Goal: Check status: Check status

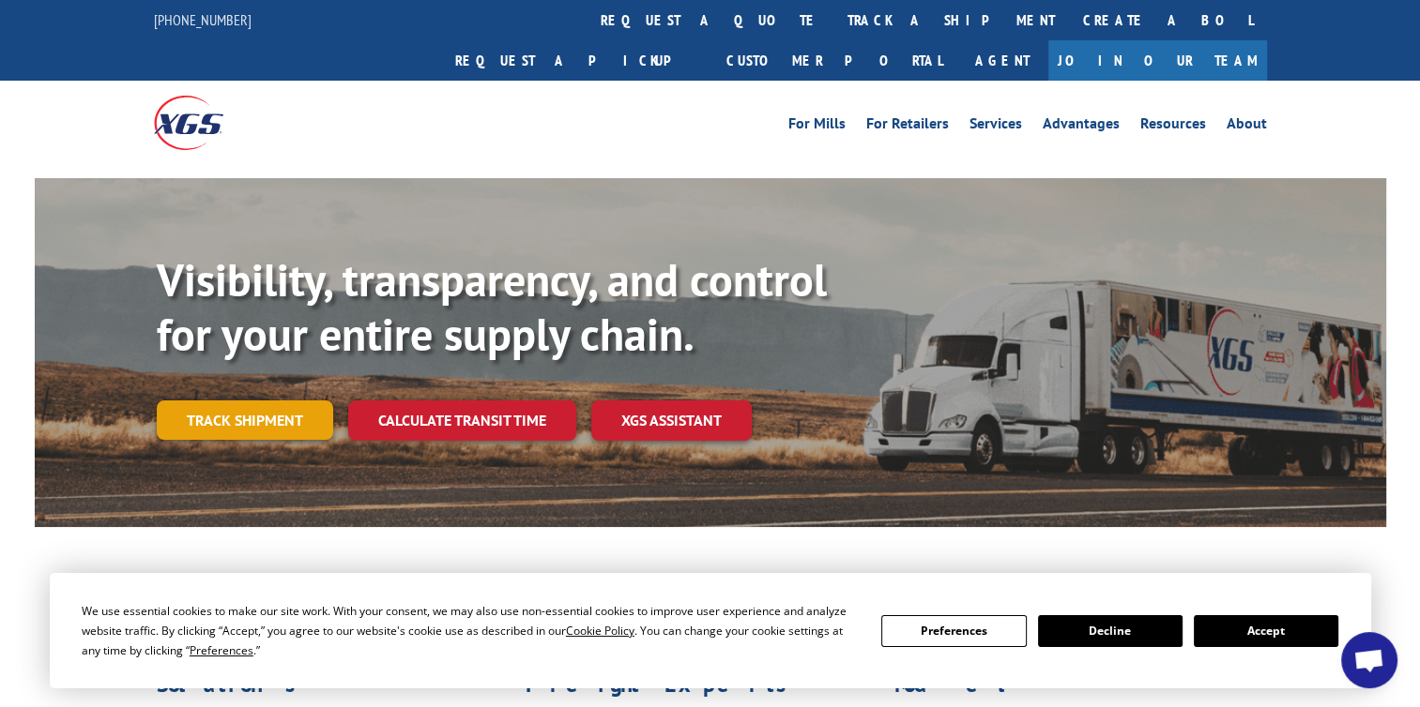
click at [216, 401] on link "Track shipment" at bounding box center [245, 420] width 176 height 39
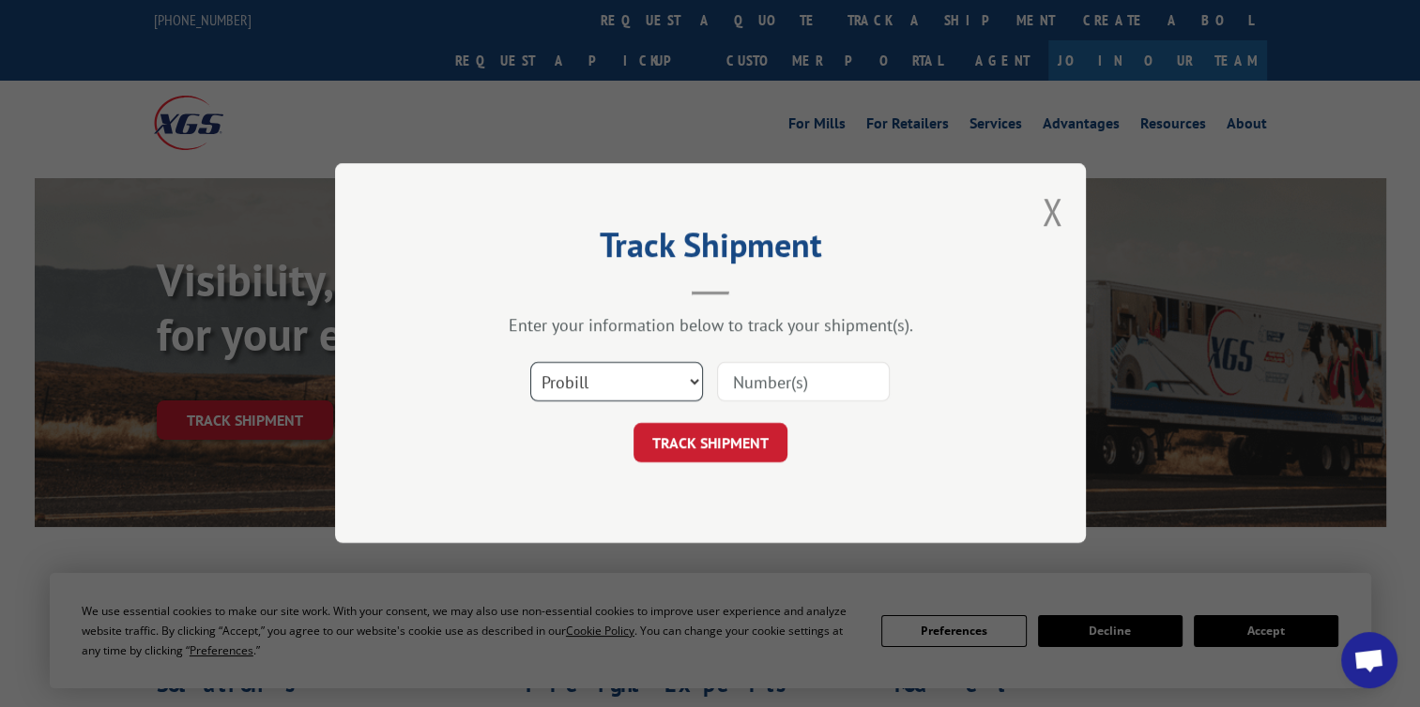
click at [691, 376] on select "Select category... Probill BOL PO" at bounding box center [616, 382] width 173 height 39
select select "bol"
click at [530, 363] on select "Select category... Probill BOL PO" at bounding box center [616, 382] width 173 height 39
click at [729, 386] on input at bounding box center [803, 382] width 173 height 39
paste input "501322"
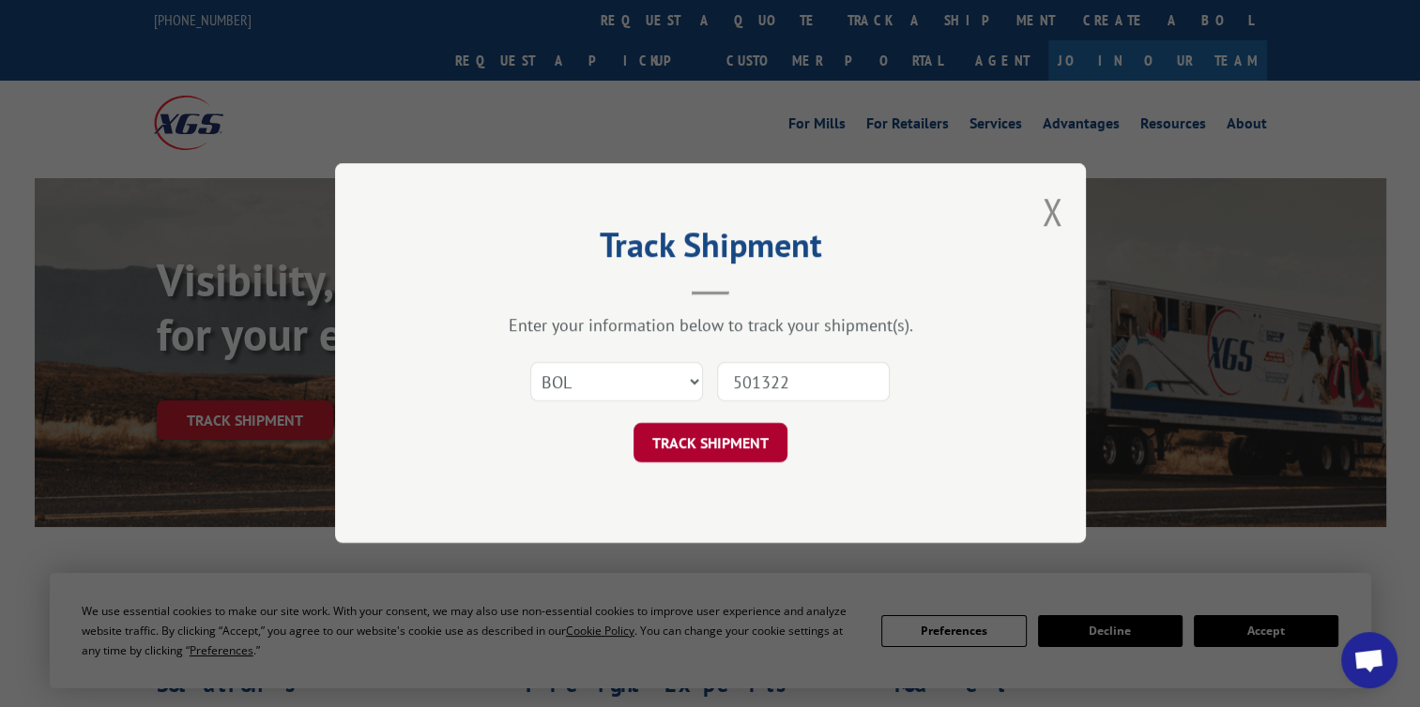
type input "501322"
click at [667, 437] on button "TRACK SHIPMENT" at bounding box center [710, 443] width 154 height 39
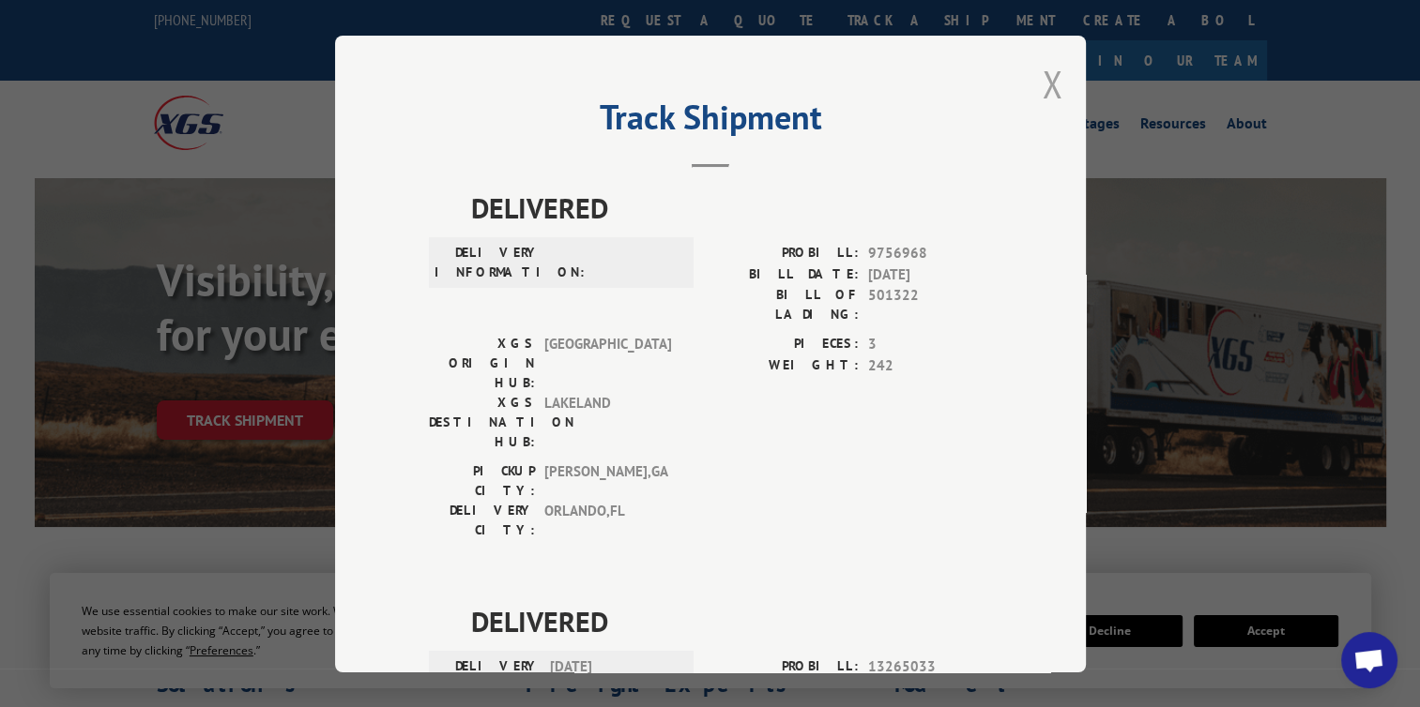
click at [1041, 75] on button "Close modal" at bounding box center [1051, 84] width 21 height 50
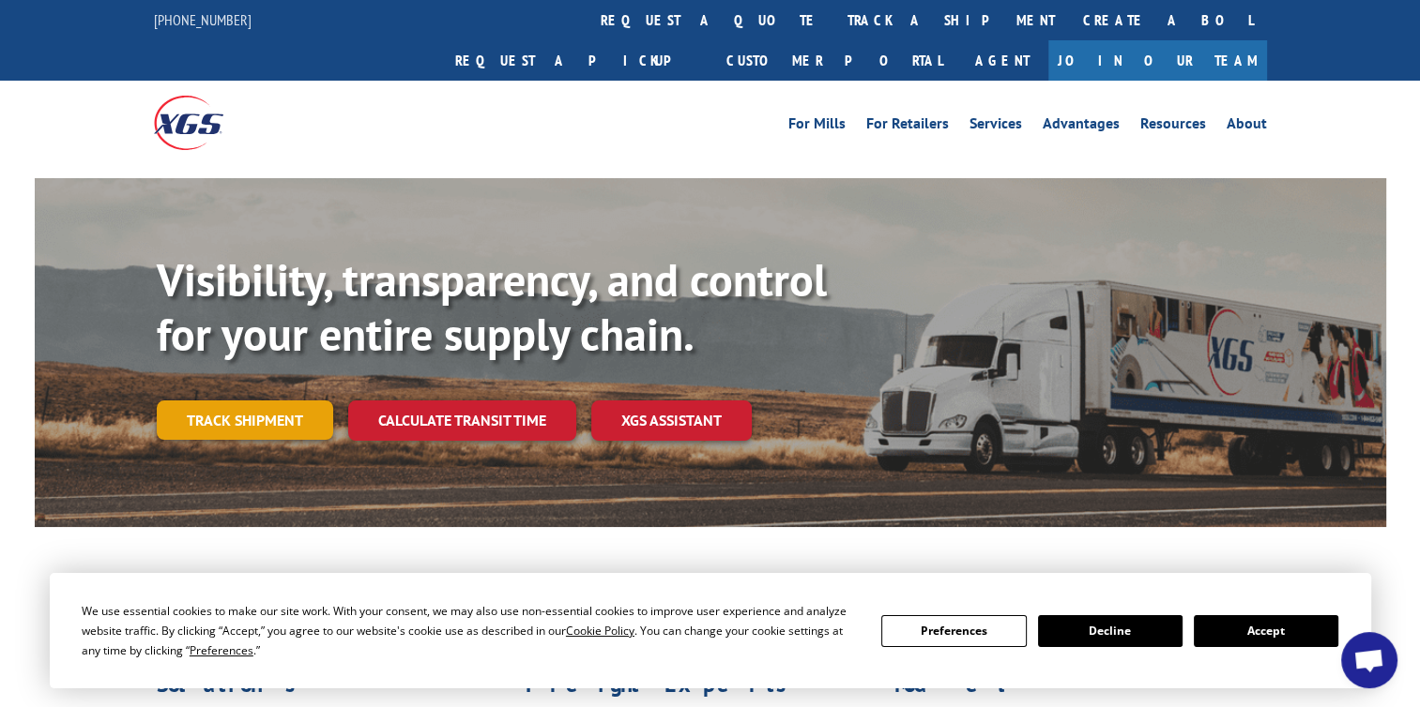
click at [265, 401] on link "Track shipment" at bounding box center [245, 420] width 176 height 39
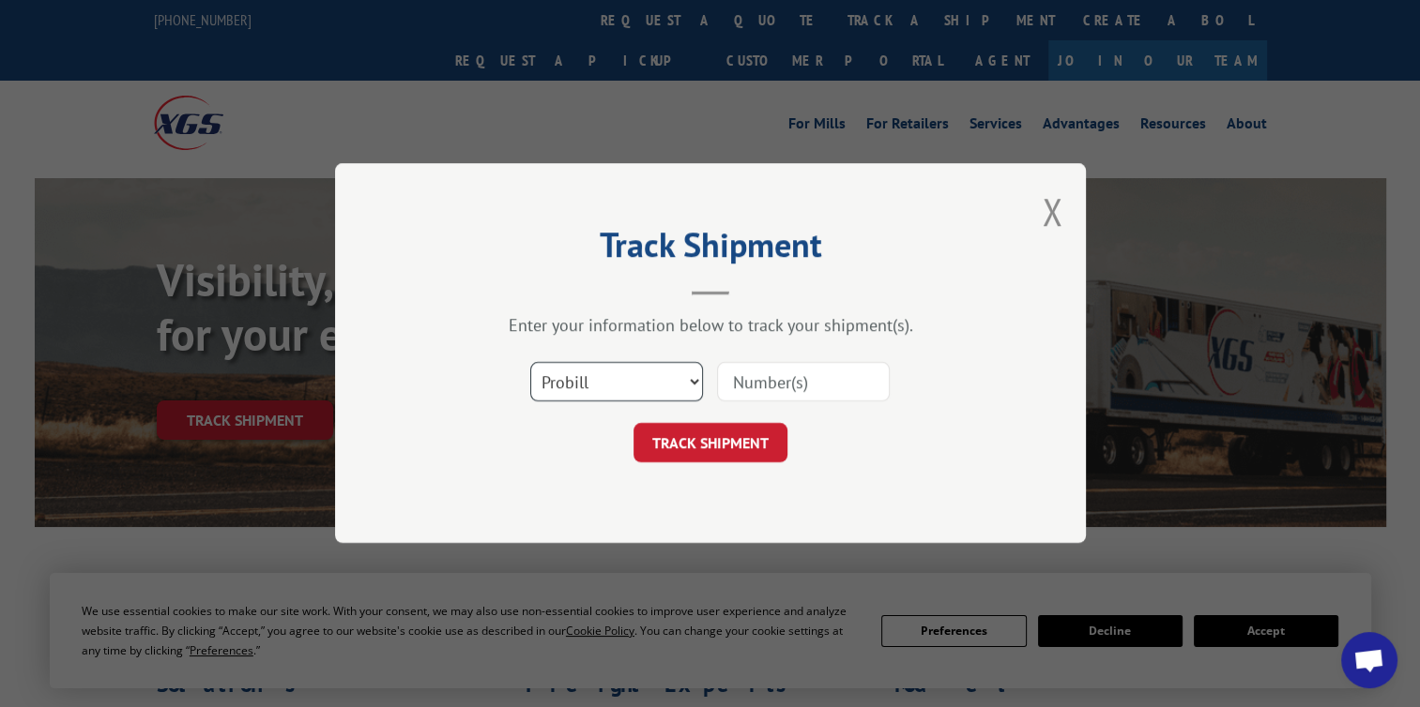
drag, startPoint x: 696, startPoint y: 383, endPoint x: 682, endPoint y: 380, distance: 14.4
click at [687, 381] on select "Select category... Probill BOL PO" at bounding box center [616, 382] width 173 height 39
select select "bol"
click at [530, 363] on select "Select category... Probill BOL PO" at bounding box center [616, 382] width 173 height 39
click at [736, 383] on input at bounding box center [803, 382] width 173 height 39
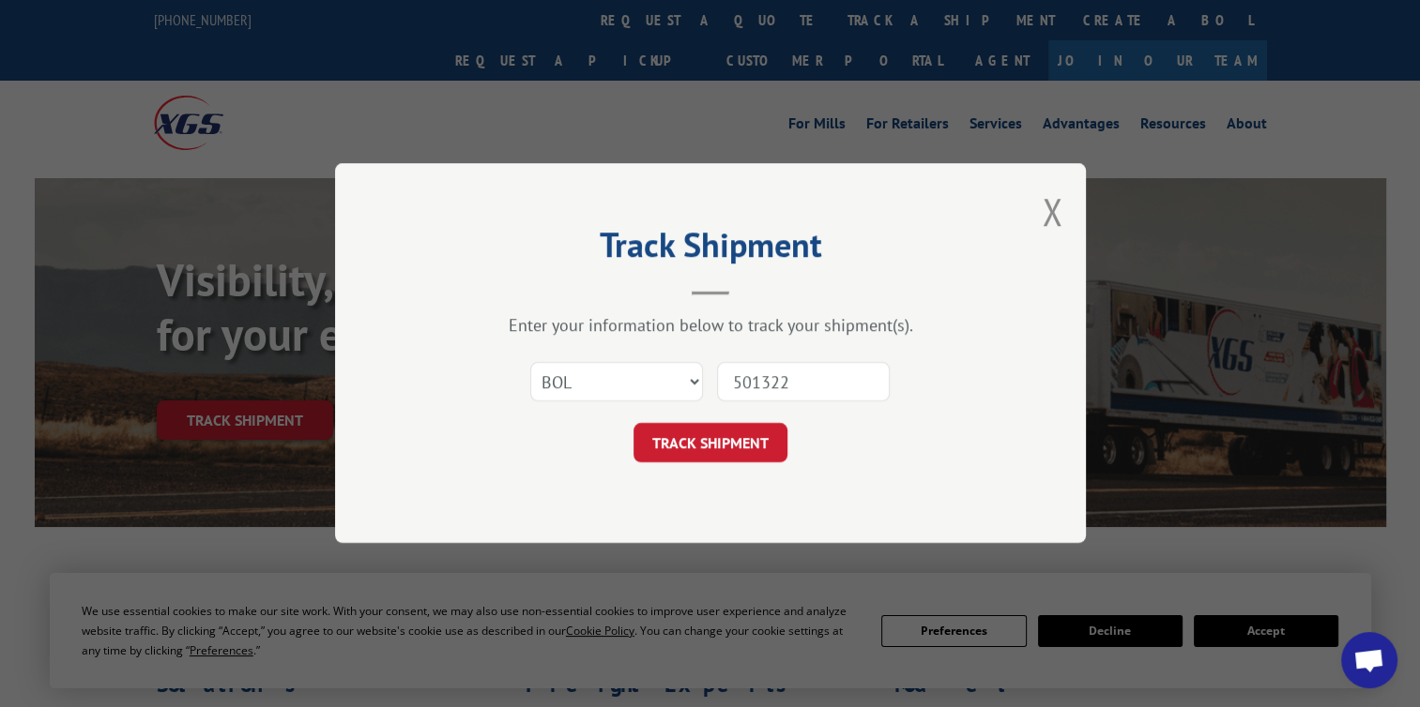
click at [734, 382] on input "501322" at bounding box center [803, 382] width 173 height 39
type input "0501322"
click at [692, 440] on button "TRACK SHIPMENT" at bounding box center [710, 443] width 154 height 39
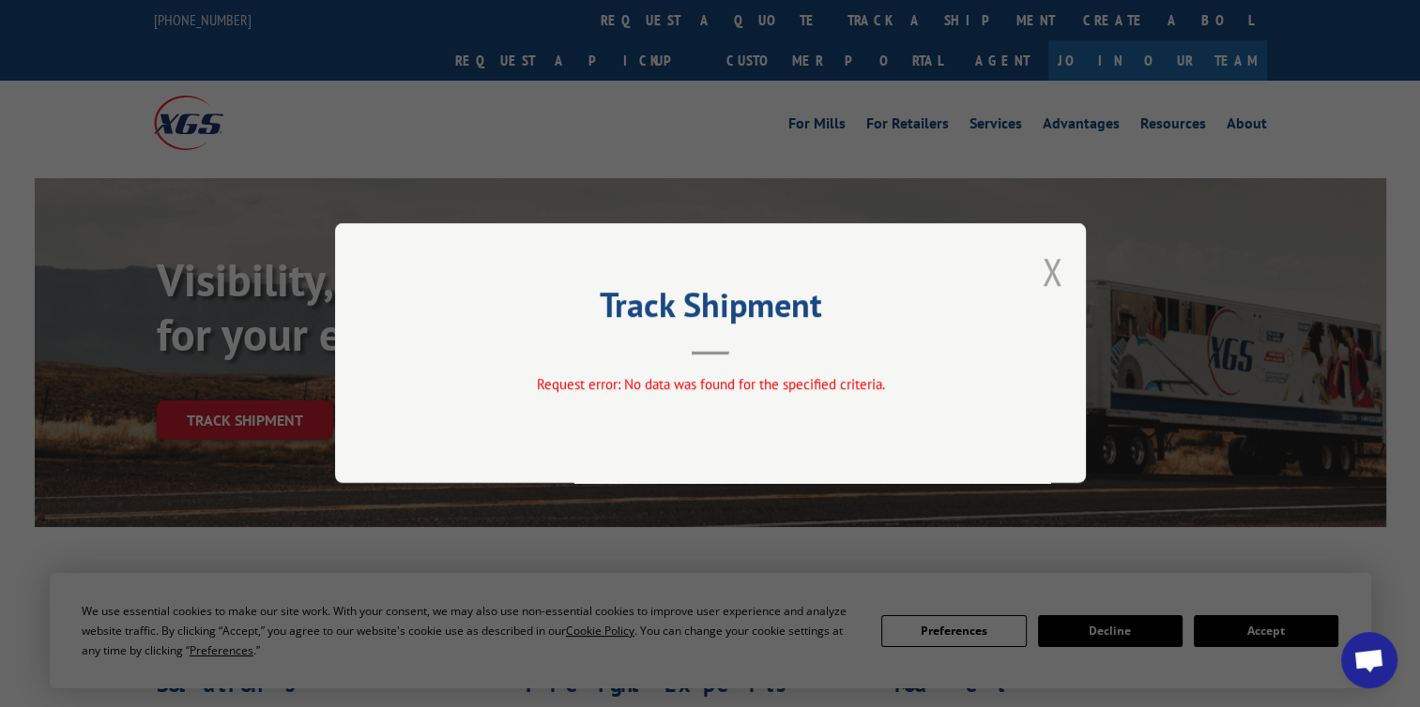
click at [1061, 265] on div "Track Shipment Request error: No data was found for the specified criteria." at bounding box center [710, 353] width 751 height 260
click at [1045, 273] on button "Close modal" at bounding box center [1051, 272] width 21 height 50
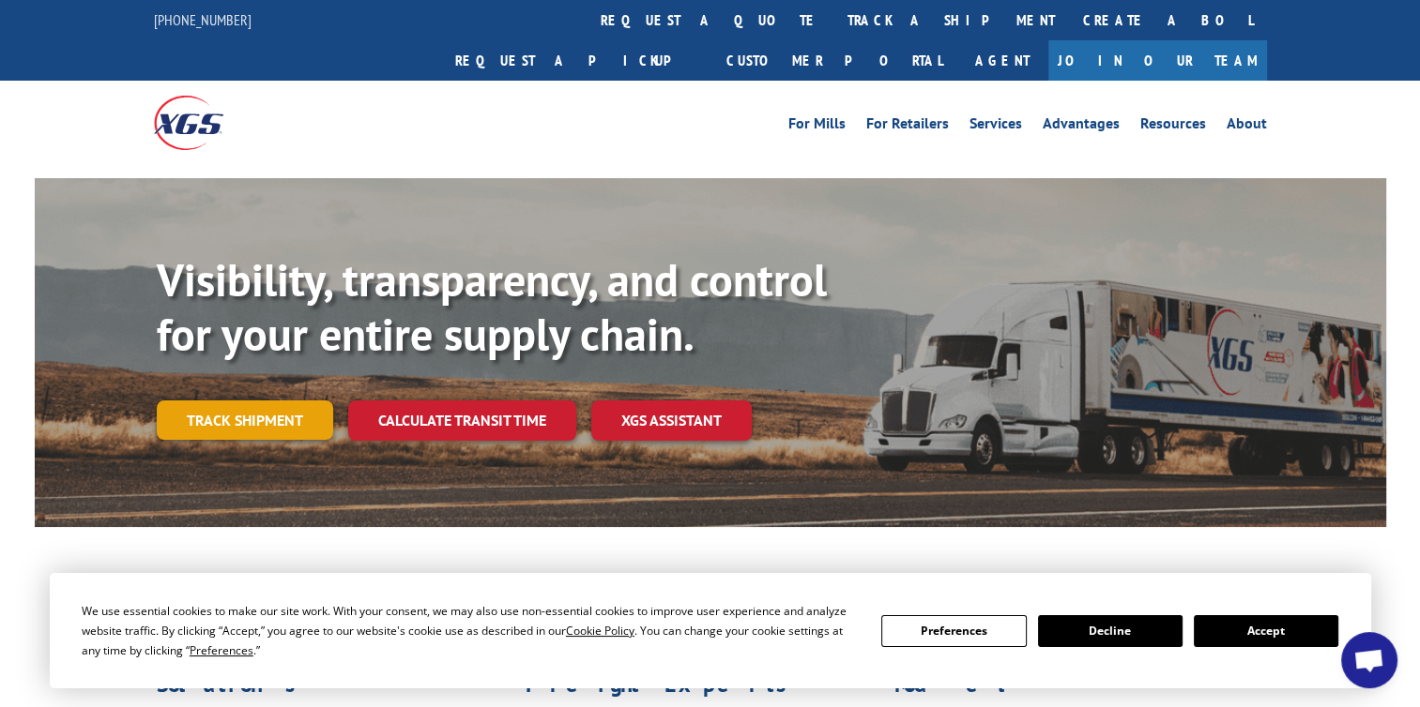
click at [236, 401] on link "Track shipment" at bounding box center [245, 420] width 176 height 39
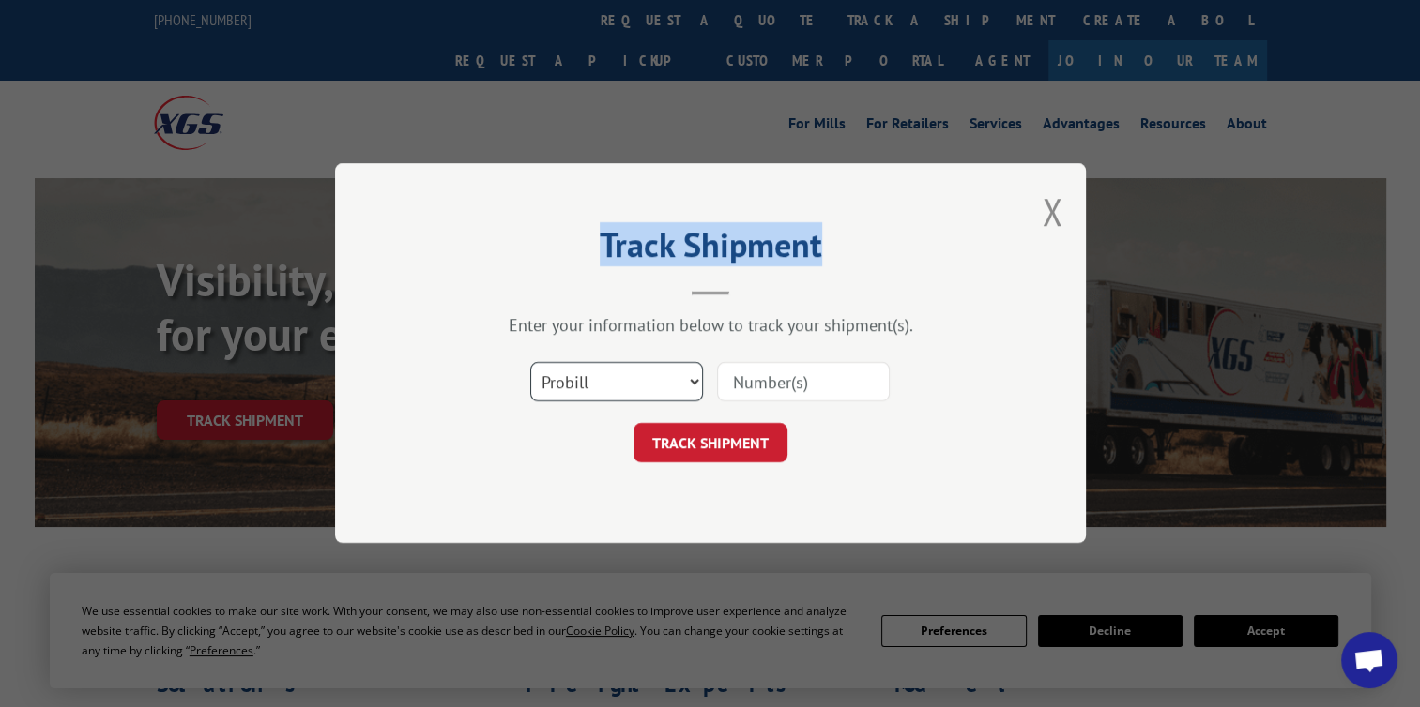
click at [693, 381] on select "Select category... Probill BOL PO" at bounding box center [616, 382] width 173 height 39
select select "po"
click at [530, 363] on select "Select category... Probill BOL PO" at bounding box center [616, 382] width 173 height 39
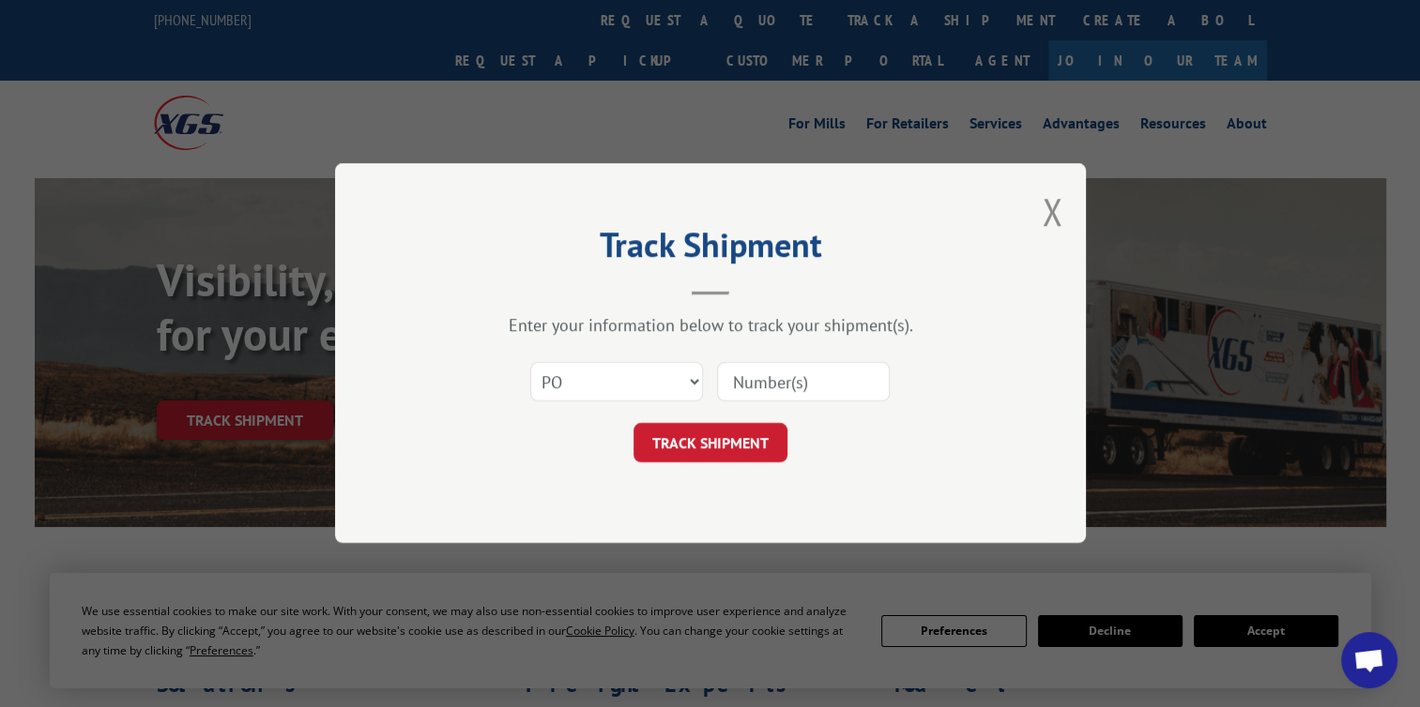
click at [965, 448] on div "TRACK SHIPMENT" at bounding box center [710, 443] width 563 height 39
click at [733, 377] on input at bounding box center [803, 382] width 173 height 39
type input "7903"
click at [751, 456] on button "TRACK SHIPMENT" at bounding box center [710, 443] width 154 height 39
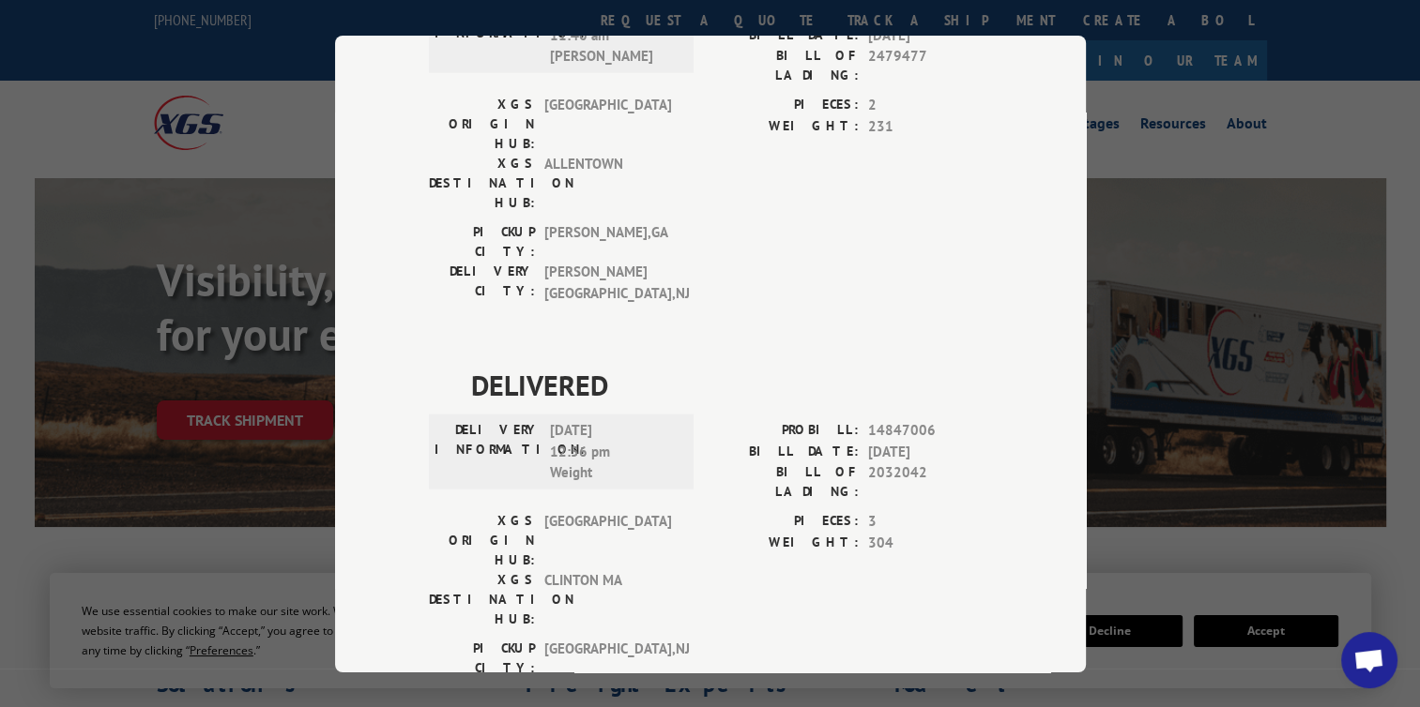
scroll to position [4526, 0]
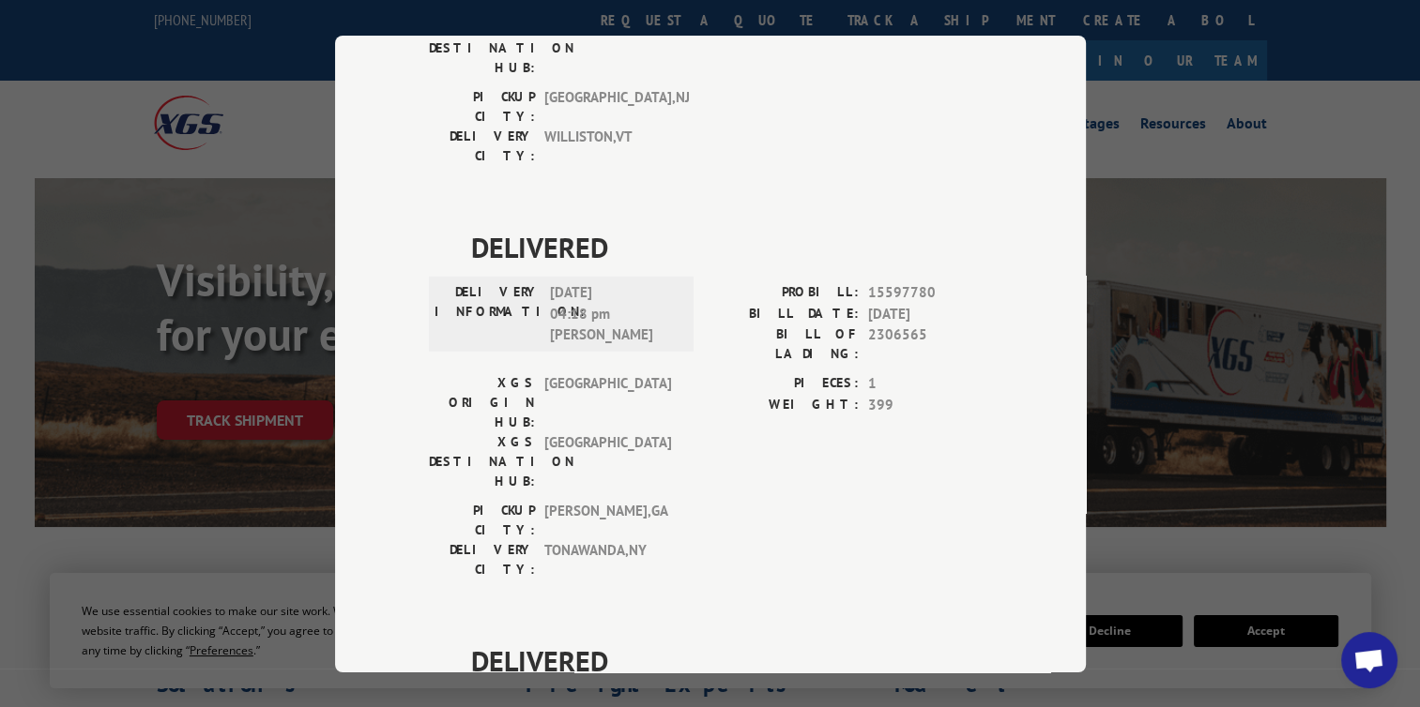
click at [1097, 41] on div "Track Shipment DELIVERED DELIVERY INFORMATION: PROBILL: 9868196 BILL DATE: [DAT…" at bounding box center [710, 353] width 1420 height 707
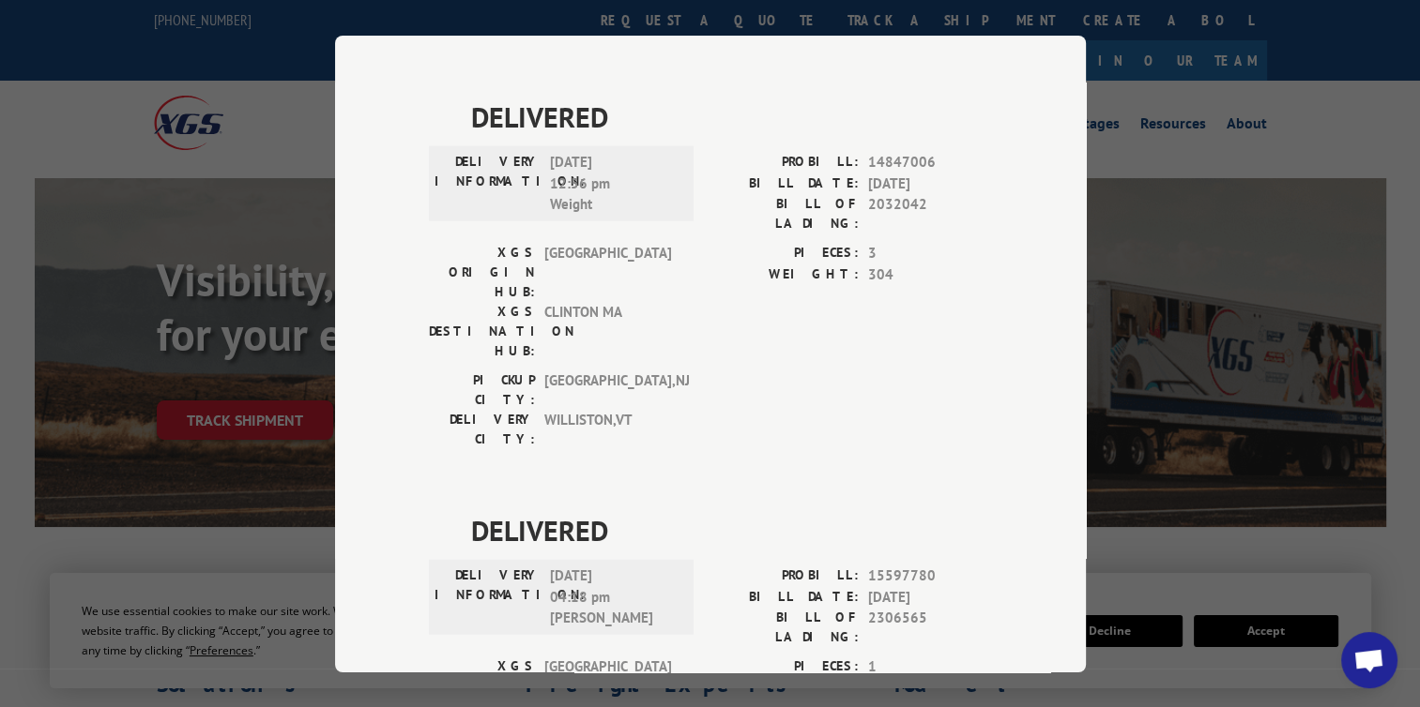
scroll to position [4249, 0]
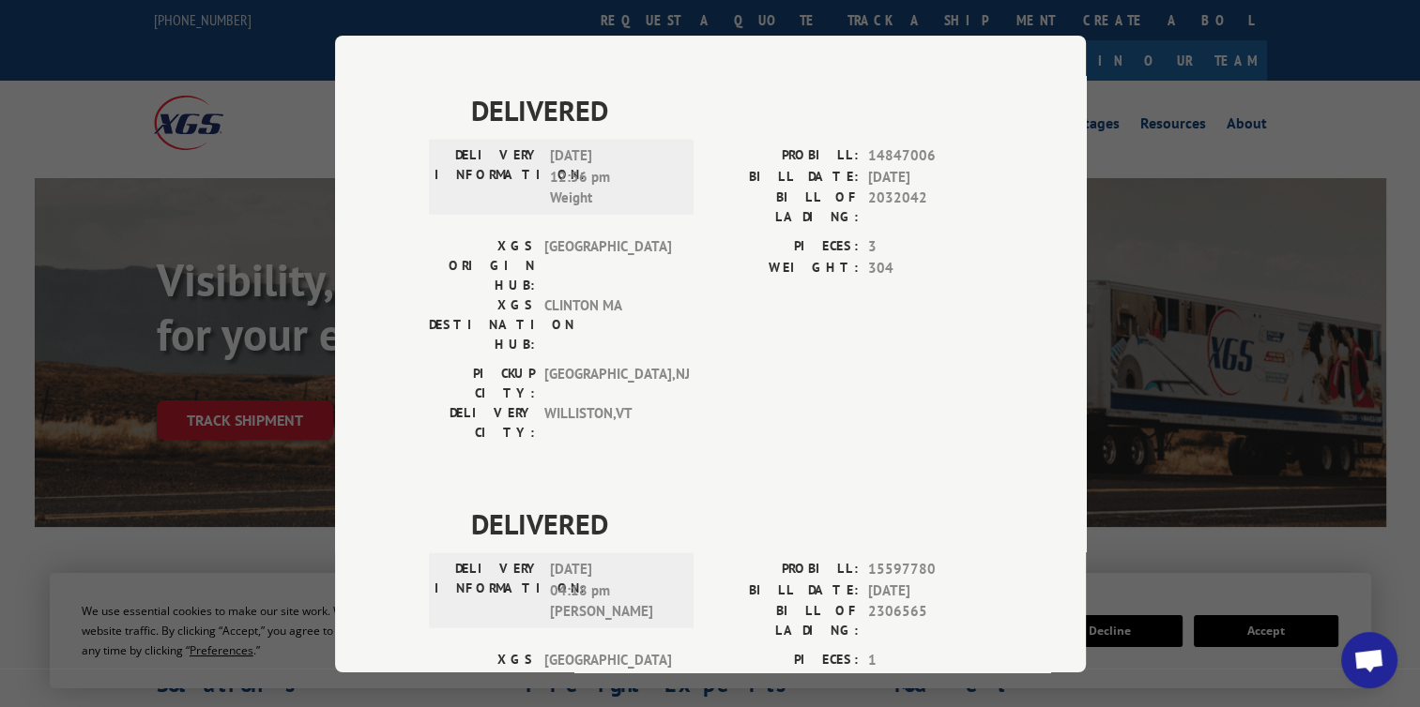
click at [1040, 260] on div "Track Shipment DELIVERED DELIVERY INFORMATION: PROBILL: 9868196 BILL DATE: [DAT…" at bounding box center [710, 354] width 751 height 637
drag, startPoint x: 921, startPoint y: 359, endPoint x: 858, endPoint y: 357, distance: 63.9
drag, startPoint x: 858, startPoint y: 357, endPoint x: 886, endPoint y: 359, distance: 28.3
copy span "17702491"
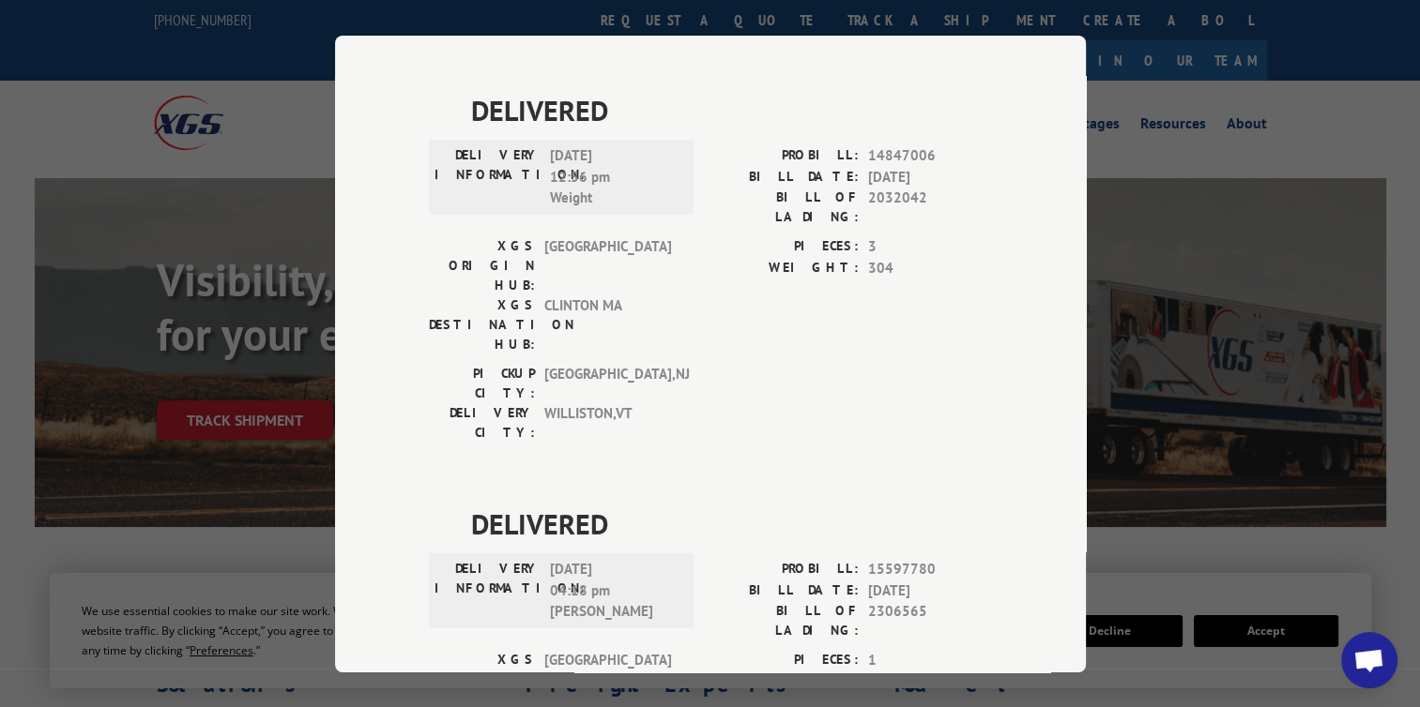
click at [95, 43] on div "Track Shipment DELIVERED DELIVERY INFORMATION: PROBILL: 9868196 BILL DATE: [DAT…" at bounding box center [710, 353] width 1420 height 707
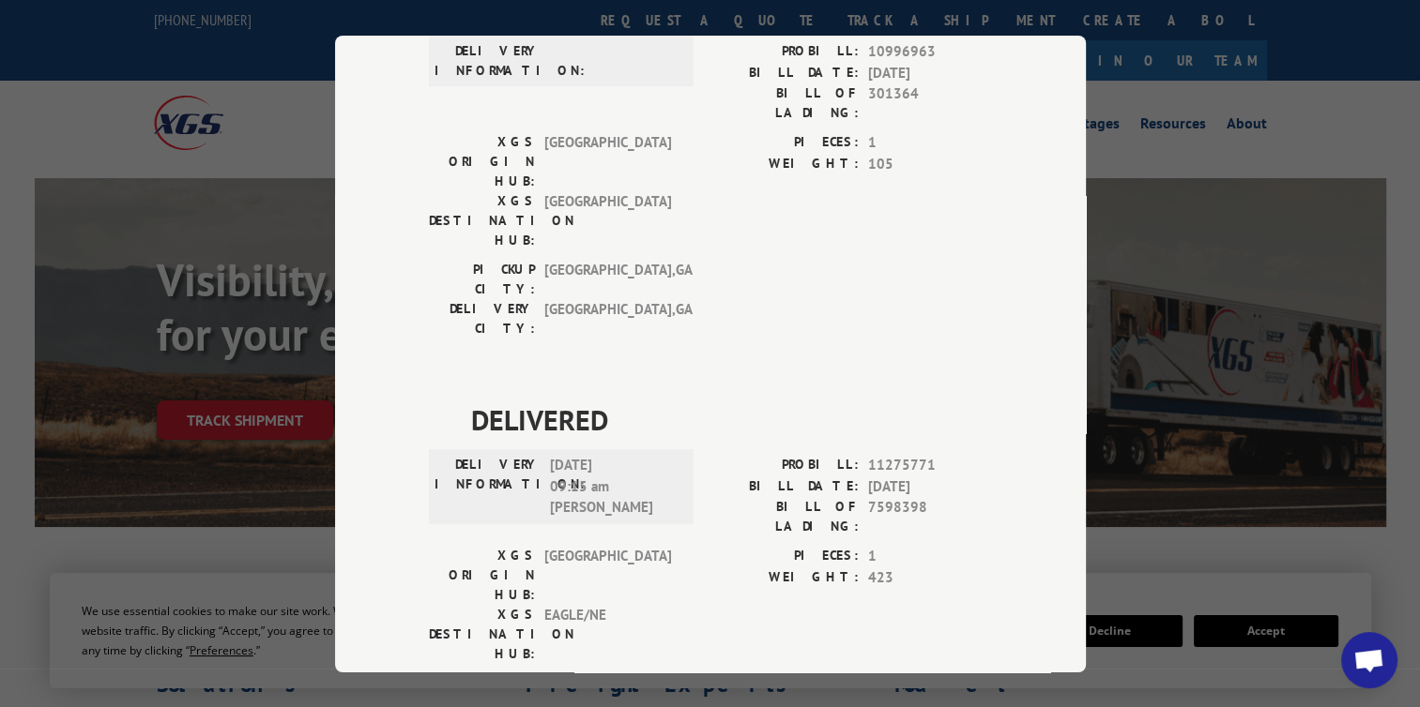
scroll to position [0, 0]
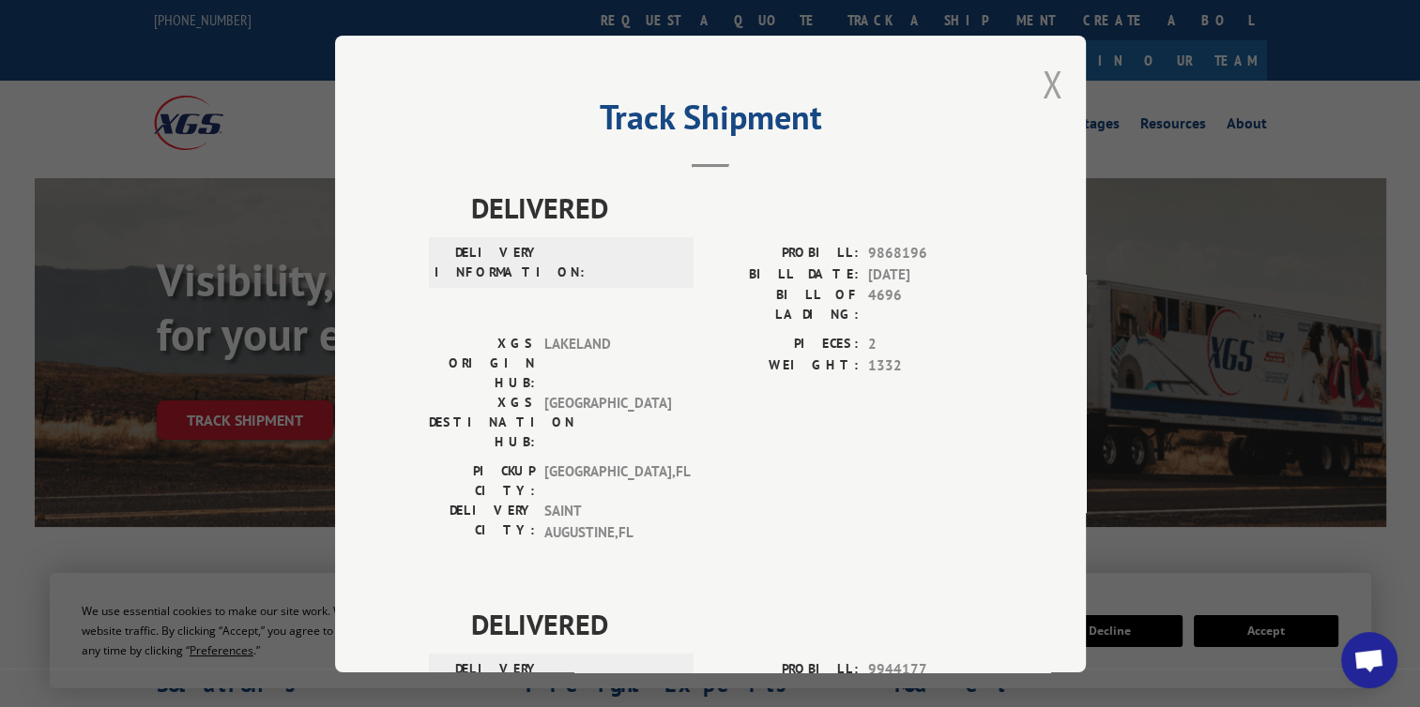
click at [1041, 74] on button "Close modal" at bounding box center [1051, 84] width 21 height 50
